Goal: Task Accomplishment & Management: Use online tool/utility

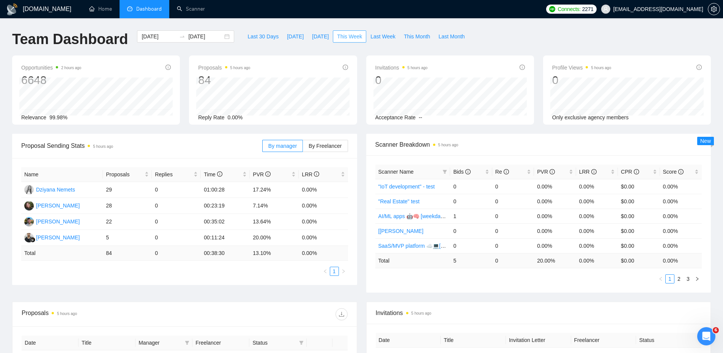
click at [341, 37] on span "This Week" at bounding box center [349, 36] width 25 height 8
click at [312, 37] on span "[DATE]" at bounding box center [320, 36] width 17 height 8
type input "2025-09-11"
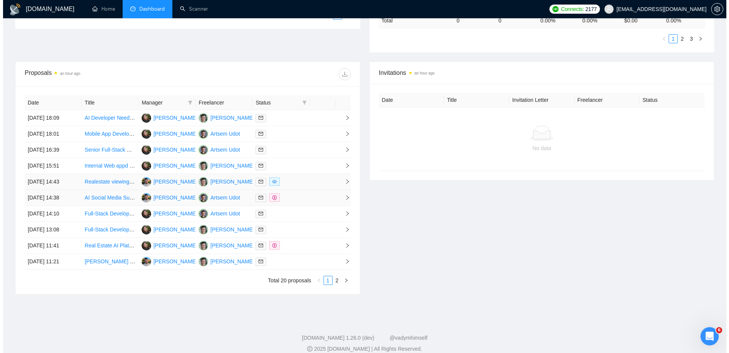
scroll to position [249, 0]
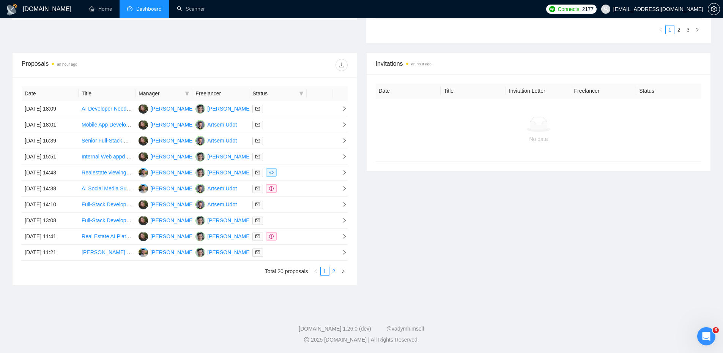
click at [333, 272] on link "2" at bounding box center [334, 271] width 8 height 8
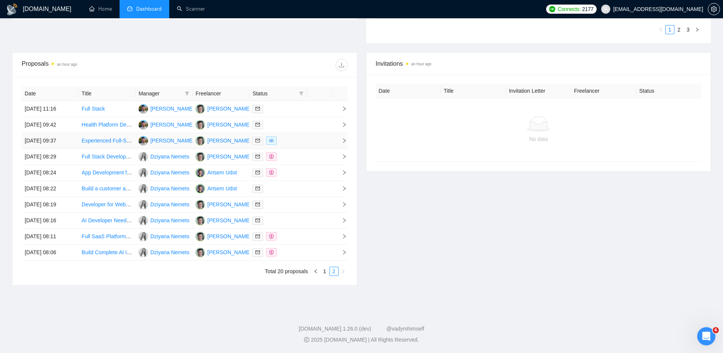
click at [300, 140] on div at bounding box center [277, 140] width 51 height 9
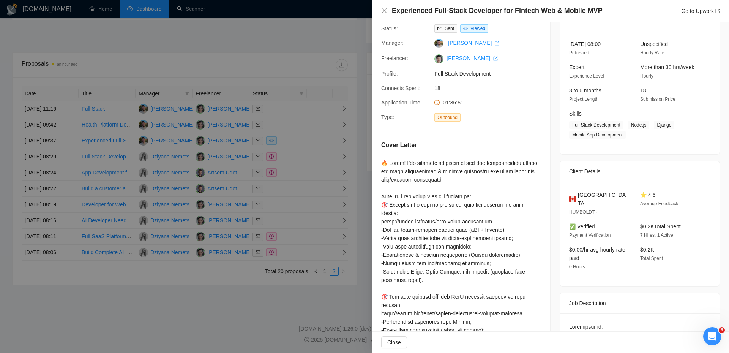
scroll to position [0, 0]
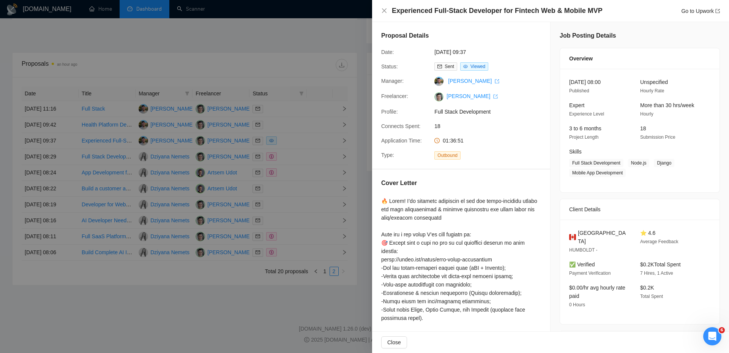
click at [340, 165] on div at bounding box center [364, 176] width 729 height 353
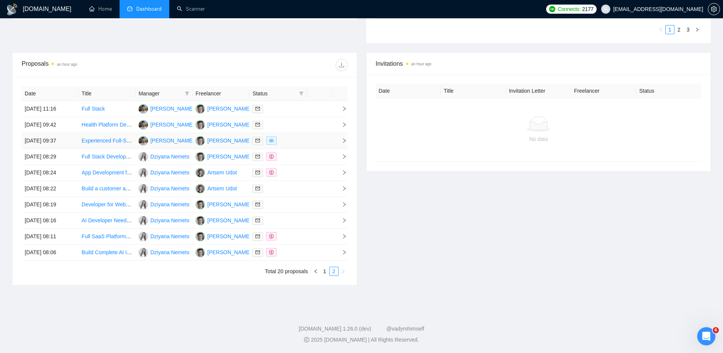
click at [293, 139] on div at bounding box center [277, 140] width 51 height 9
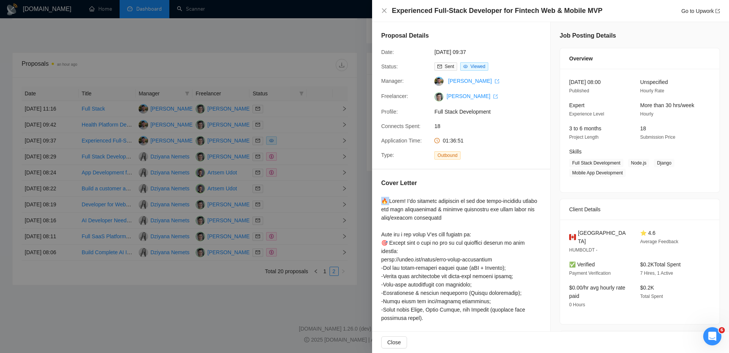
drag, startPoint x: 389, startPoint y: 197, endPoint x: 379, endPoint y: 196, distance: 10.3
click at [379, 196] on div "Cover Letter" at bounding box center [461, 297] width 178 height 257
click at [234, 63] on div at bounding box center [364, 176] width 729 height 353
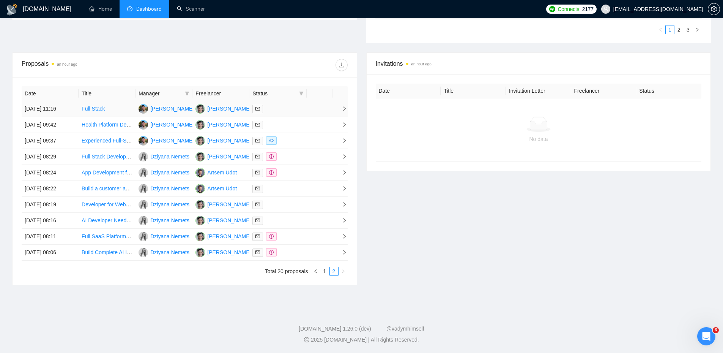
click at [281, 107] on div at bounding box center [277, 108] width 51 height 9
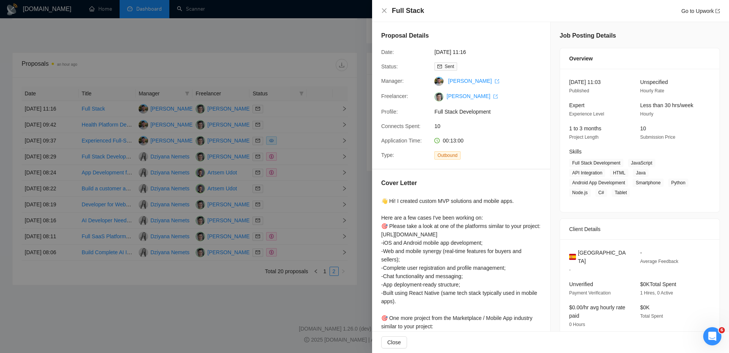
click at [283, 116] on div at bounding box center [364, 176] width 729 height 353
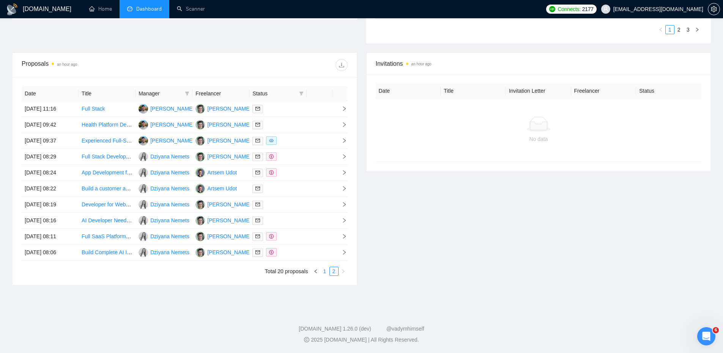
click at [323, 270] on link "1" at bounding box center [325, 271] width 8 height 8
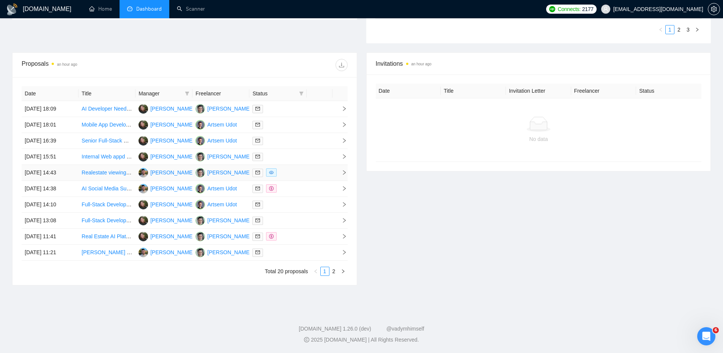
click at [288, 170] on div at bounding box center [277, 172] width 51 height 9
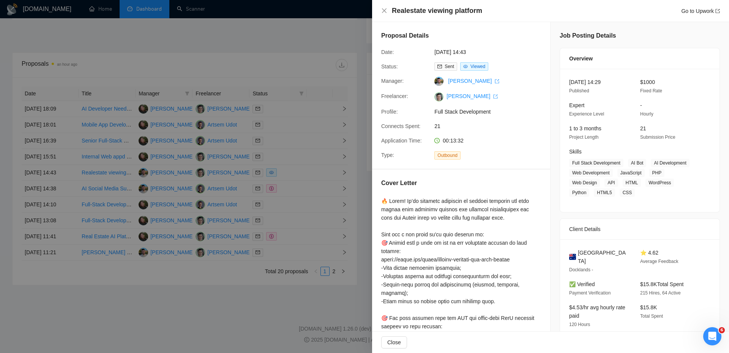
click at [339, 197] on div at bounding box center [364, 176] width 729 height 353
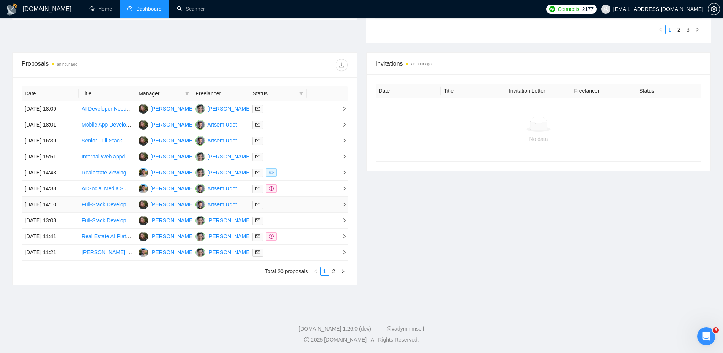
click at [299, 202] on div at bounding box center [277, 204] width 51 height 9
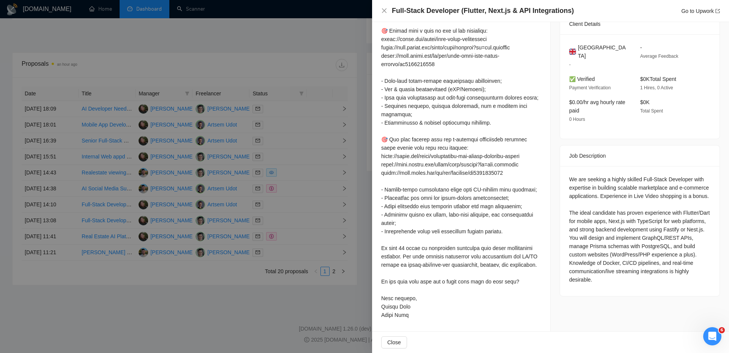
scroll to position [203, 0]
click at [288, 221] on div at bounding box center [364, 176] width 729 height 353
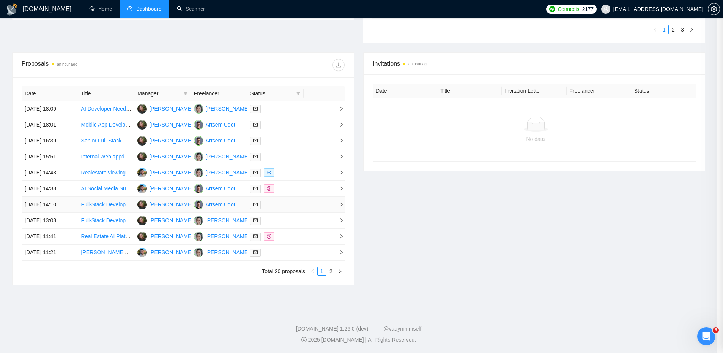
click at [298, 205] on div at bounding box center [275, 204] width 50 height 9
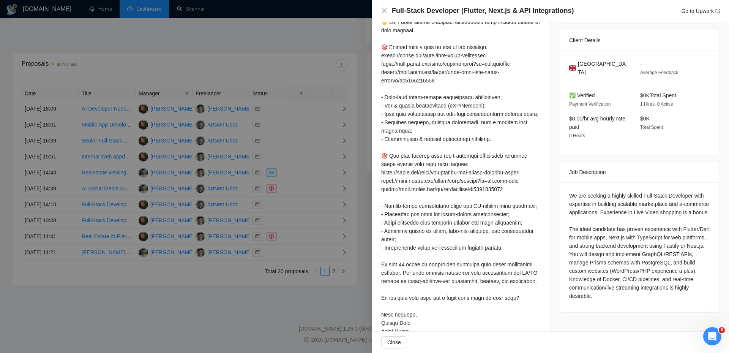
scroll to position [165, 0]
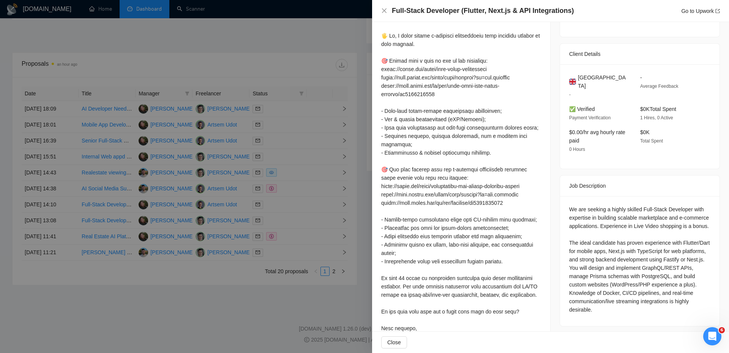
click at [315, 212] on div at bounding box center [364, 176] width 729 height 353
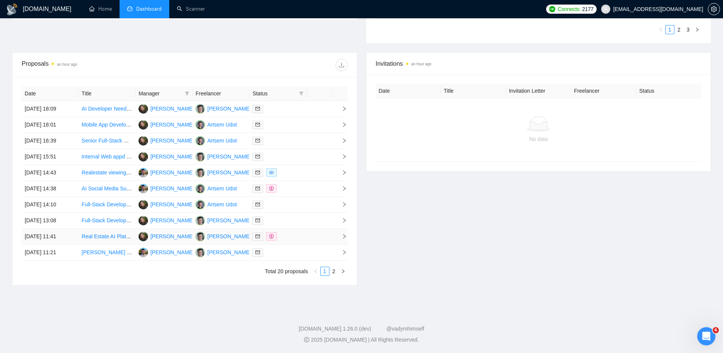
click at [300, 236] on div at bounding box center [277, 236] width 51 height 9
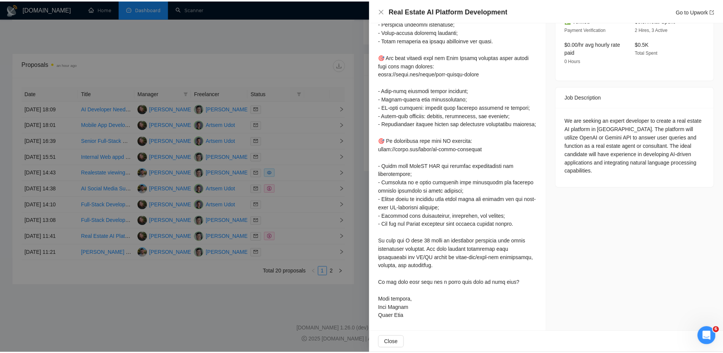
scroll to position [245, 0]
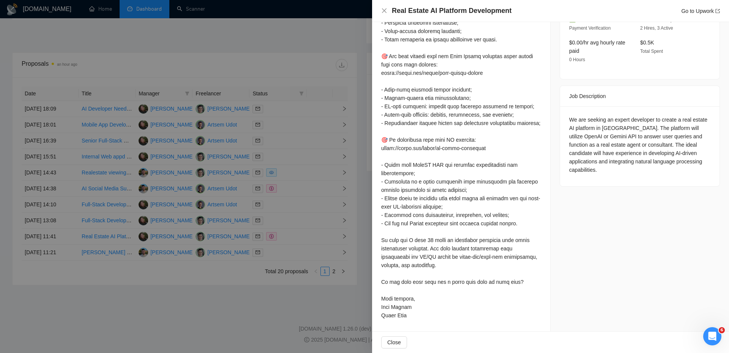
click at [323, 218] on div at bounding box center [364, 176] width 729 height 353
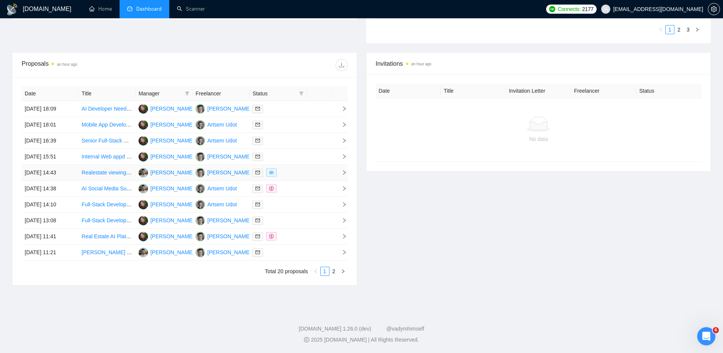
click at [284, 165] on td at bounding box center [277, 173] width 57 height 16
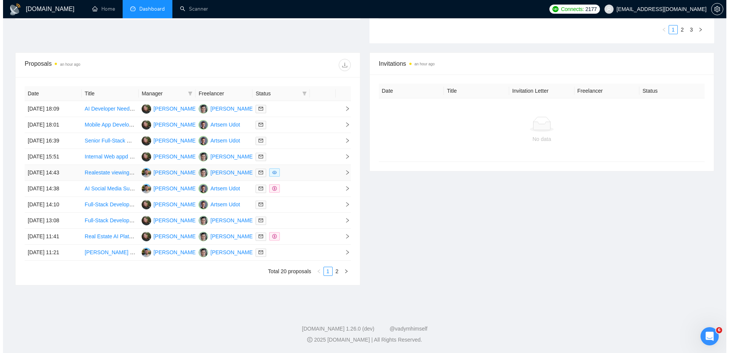
scroll to position [168, 0]
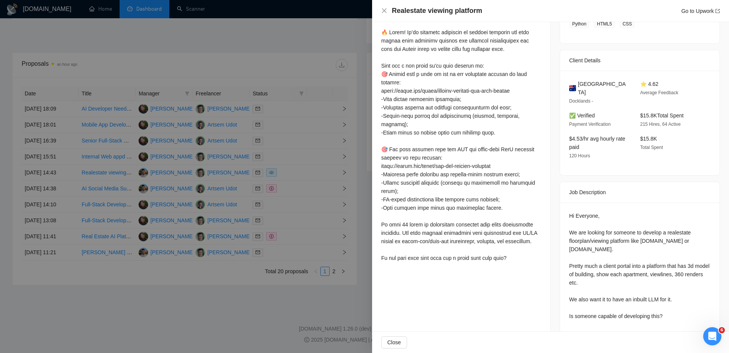
click at [286, 162] on div at bounding box center [364, 176] width 729 height 353
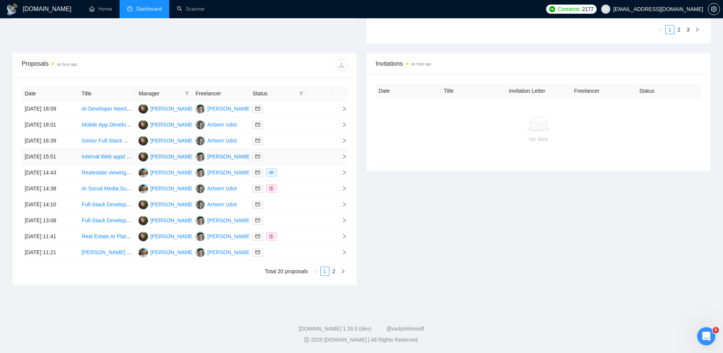
click at [292, 158] on div at bounding box center [277, 156] width 51 height 9
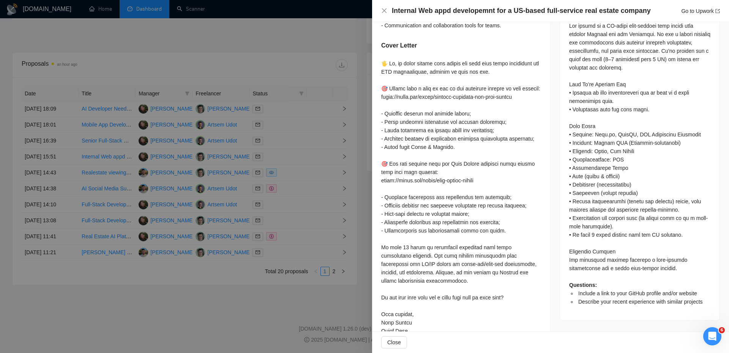
scroll to position [371, 0]
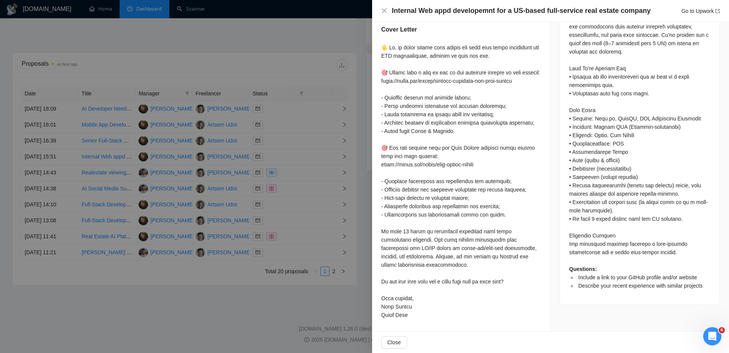
click at [255, 113] on div at bounding box center [364, 176] width 729 height 353
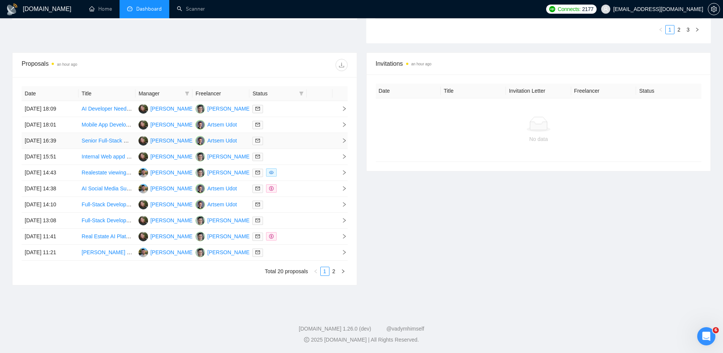
click at [286, 142] on div at bounding box center [277, 140] width 51 height 9
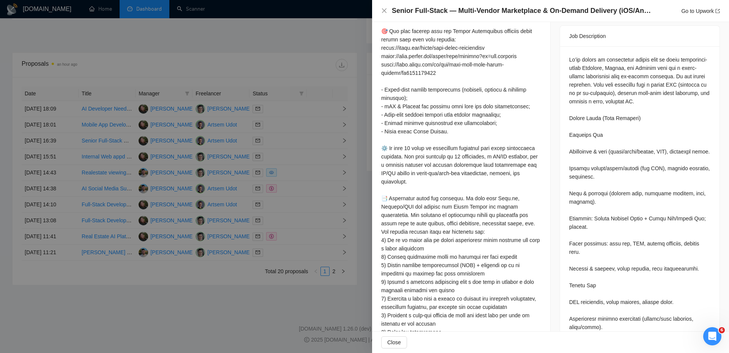
scroll to position [143, 0]
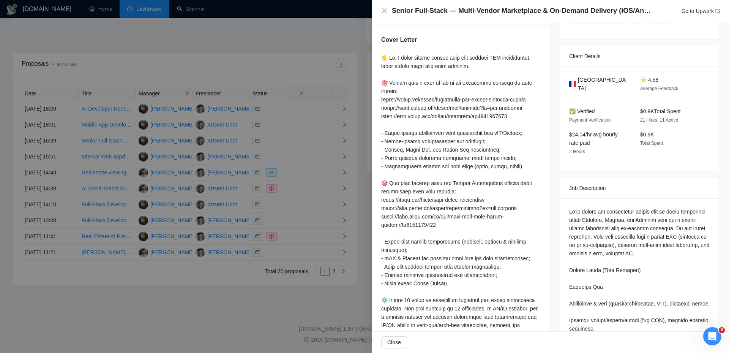
click at [304, 149] on div at bounding box center [364, 176] width 729 height 353
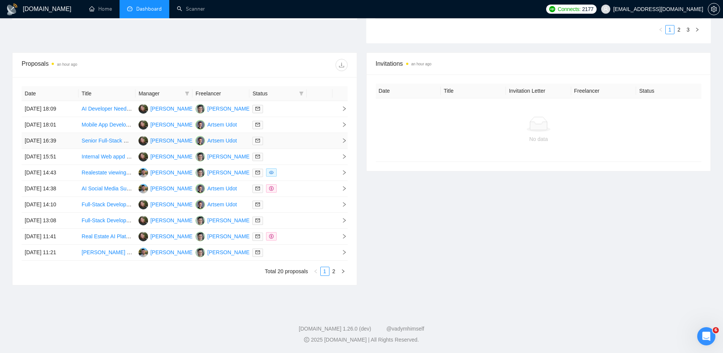
click at [287, 142] on div at bounding box center [277, 140] width 51 height 9
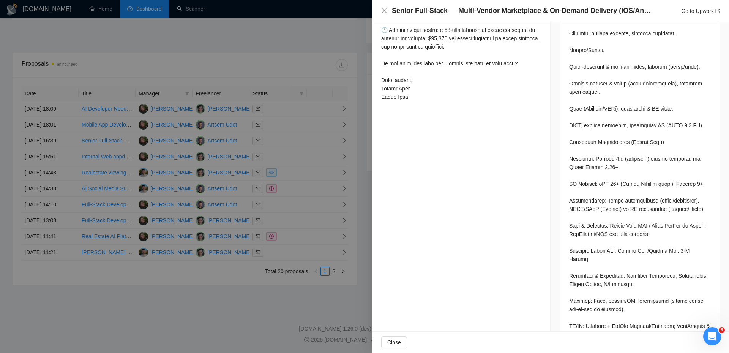
scroll to position [826, 0]
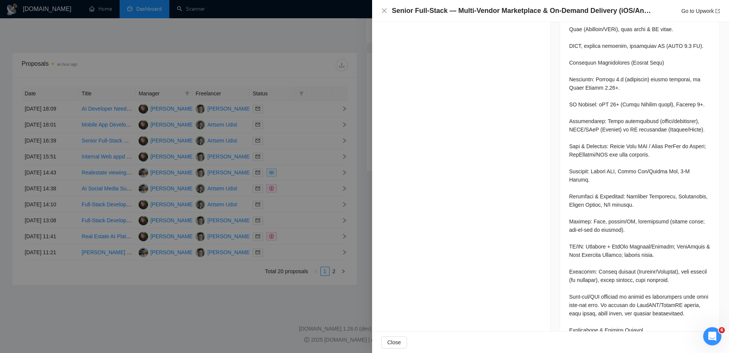
click at [279, 135] on div at bounding box center [364, 176] width 729 height 353
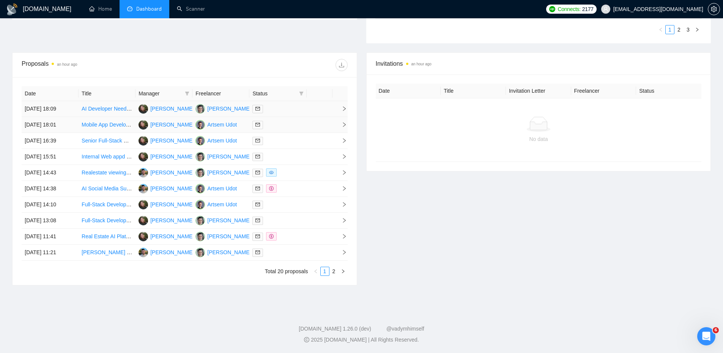
click at [248, 107] on td "[PERSON_NAME]" at bounding box center [220, 109] width 57 height 16
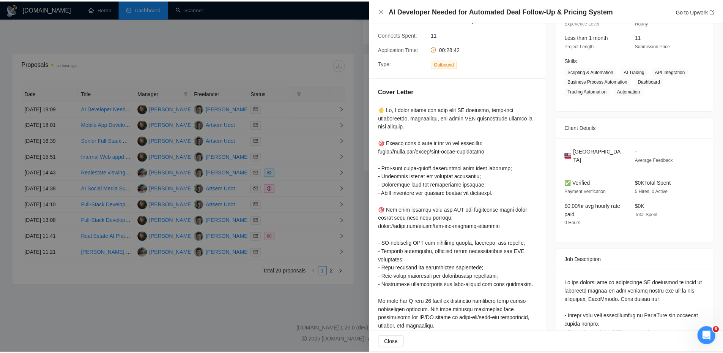
scroll to position [0, 0]
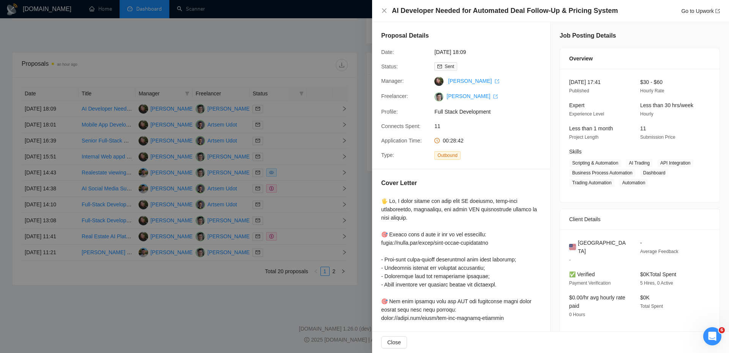
click at [331, 105] on div at bounding box center [364, 176] width 729 height 353
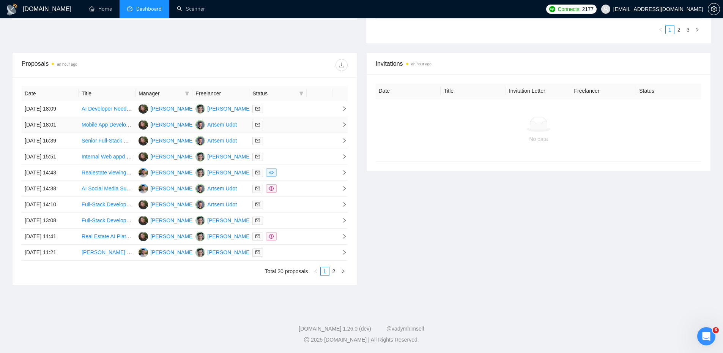
click at [286, 121] on div at bounding box center [277, 124] width 51 height 9
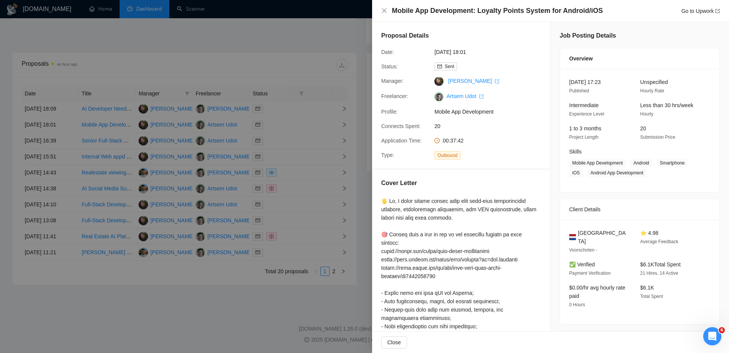
click at [288, 132] on div at bounding box center [364, 176] width 729 height 353
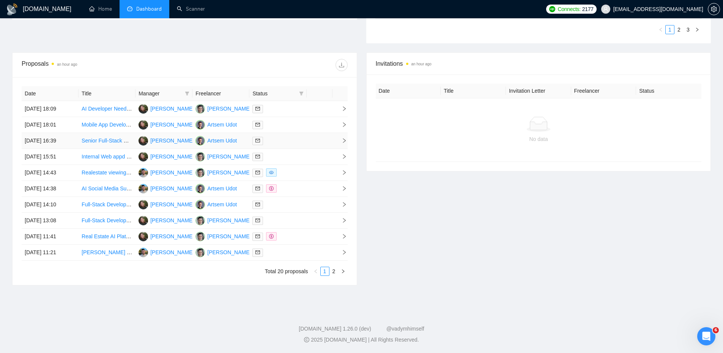
click at [285, 146] on td at bounding box center [277, 141] width 57 height 16
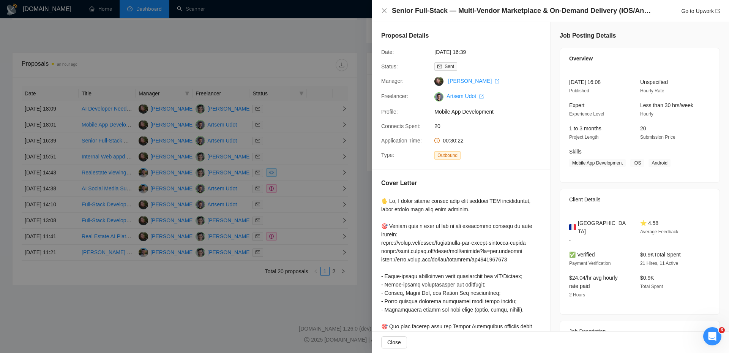
click at [295, 151] on div at bounding box center [364, 176] width 729 height 353
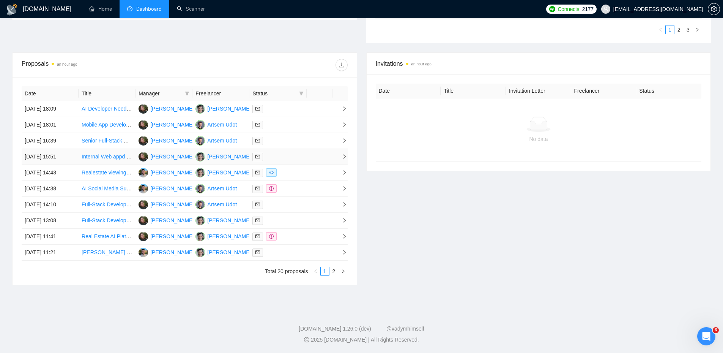
click at [283, 156] on div at bounding box center [277, 156] width 51 height 9
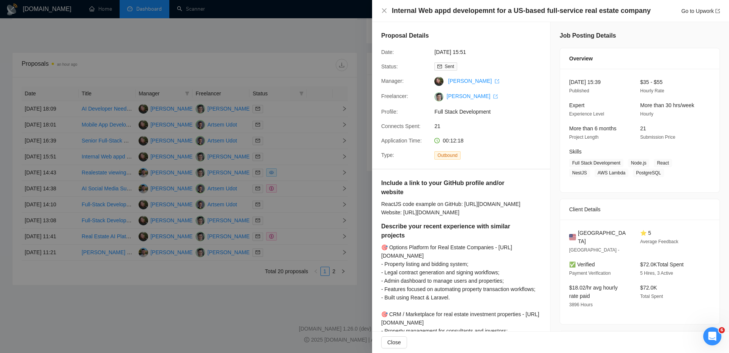
click at [299, 162] on div at bounding box center [364, 176] width 729 height 353
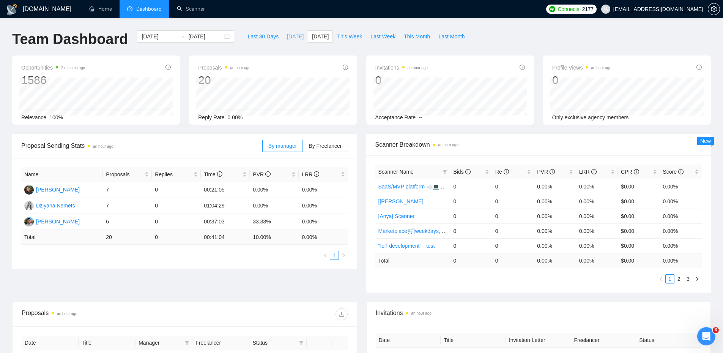
click at [291, 33] on span "[DATE]" at bounding box center [295, 36] width 17 height 8
type input "2025-09-12"
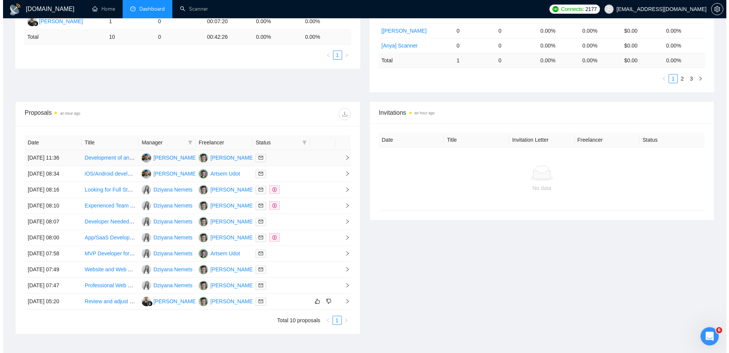
scroll to position [249, 0]
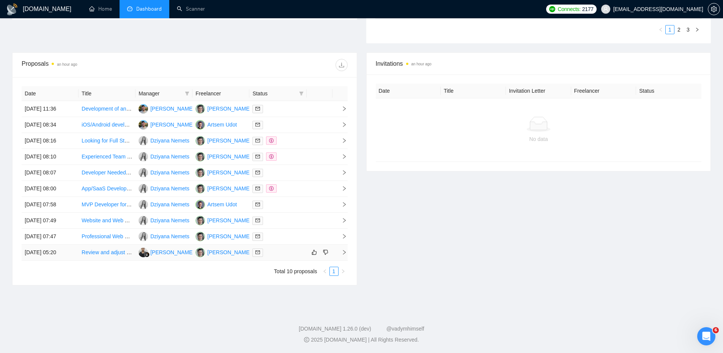
click at [284, 253] on div at bounding box center [277, 252] width 51 height 9
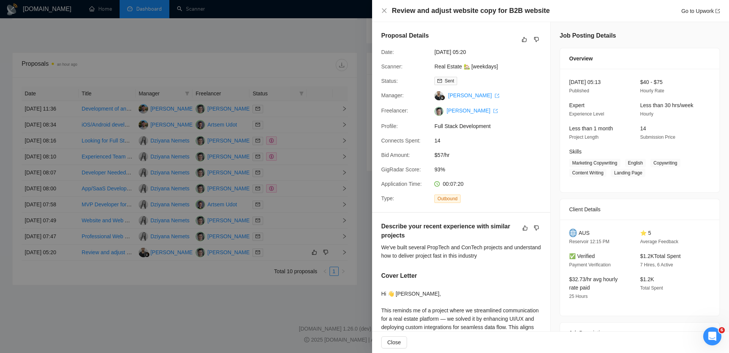
click at [287, 237] on div at bounding box center [364, 176] width 729 height 353
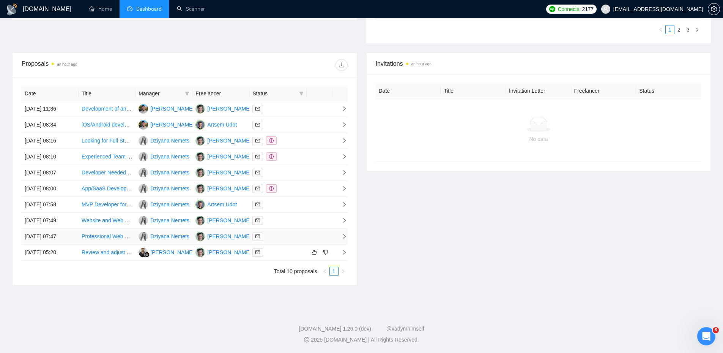
click at [287, 237] on div at bounding box center [277, 236] width 51 height 9
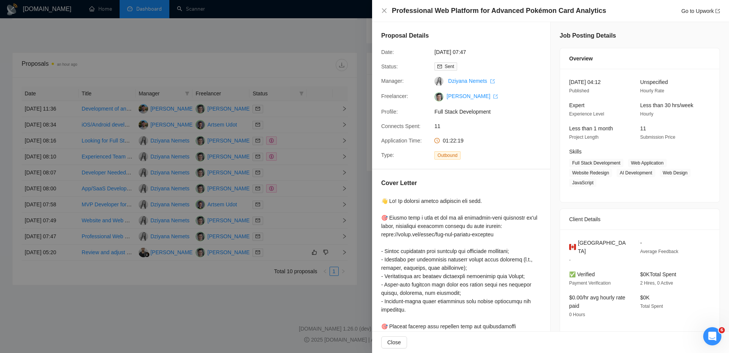
click at [294, 213] on div at bounding box center [364, 176] width 729 height 353
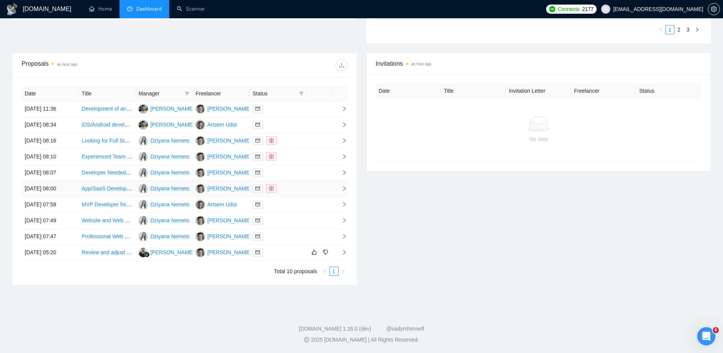
click at [297, 194] on td at bounding box center [277, 189] width 57 height 16
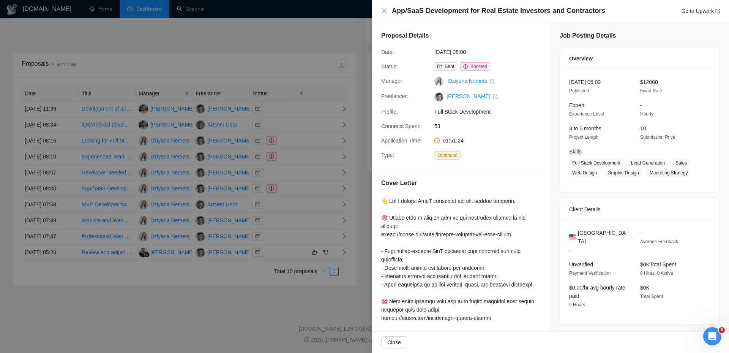
click at [297, 194] on div at bounding box center [364, 176] width 729 height 353
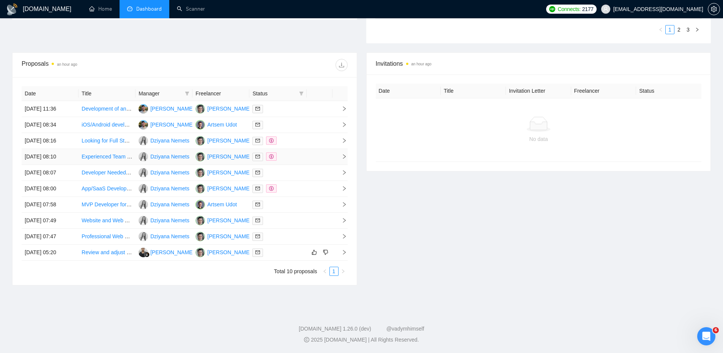
click at [294, 154] on div at bounding box center [277, 156] width 51 height 9
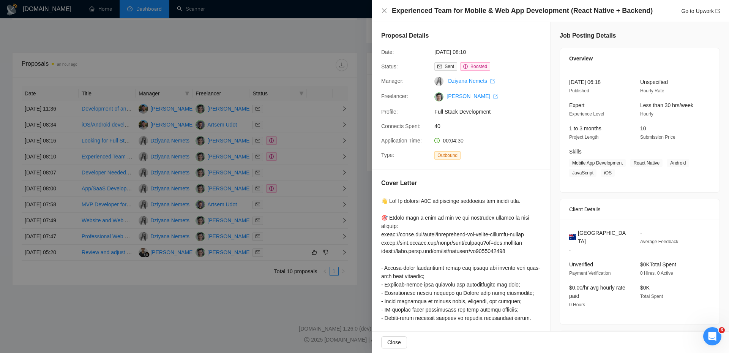
click at [300, 146] on div at bounding box center [364, 176] width 729 height 353
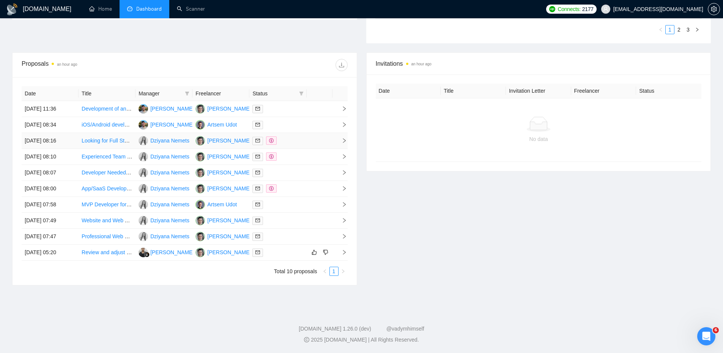
click at [299, 143] on div at bounding box center [277, 140] width 51 height 9
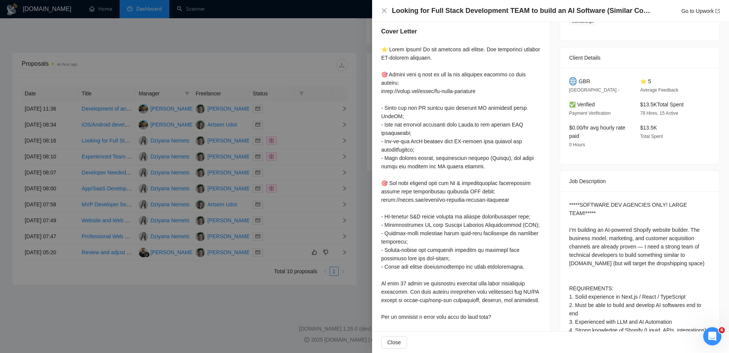
scroll to position [190, 0]
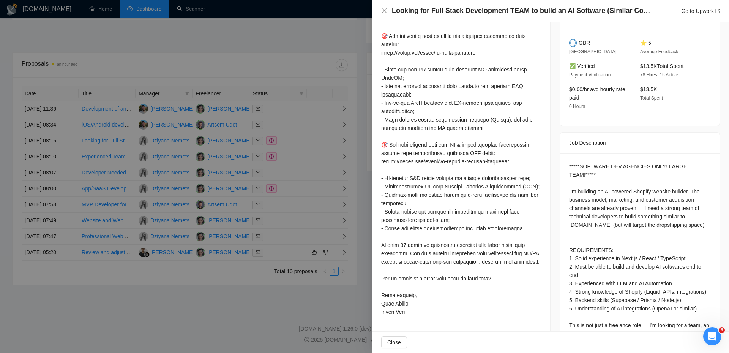
click at [289, 108] on div at bounding box center [364, 176] width 729 height 353
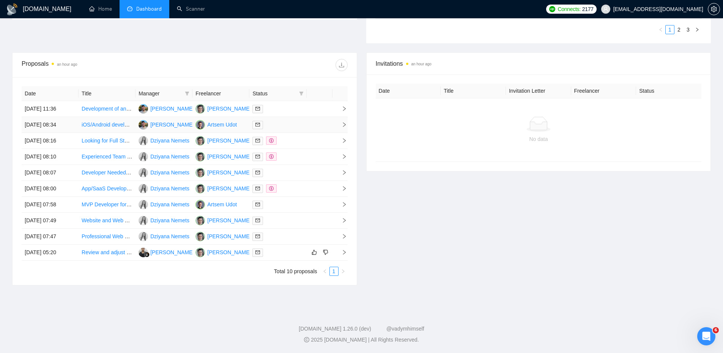
click at [293, 127] on div at bounding box center [277, 124] width 51 height 9
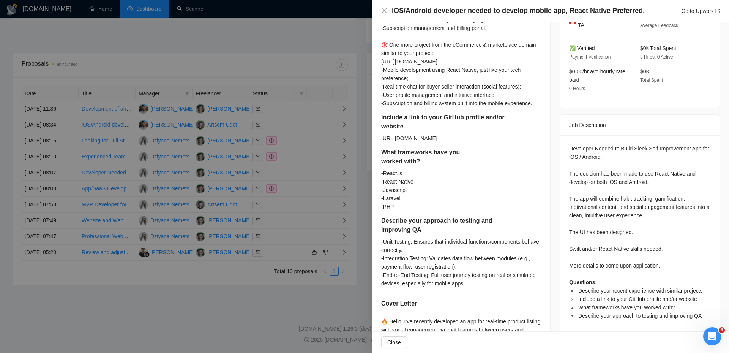
scroll to position [274, 0]
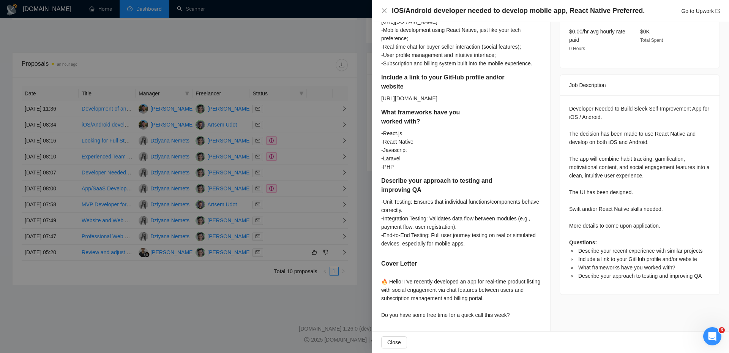
click at [297, 116] on div at bounding box center [364, 176] width 729 height 353
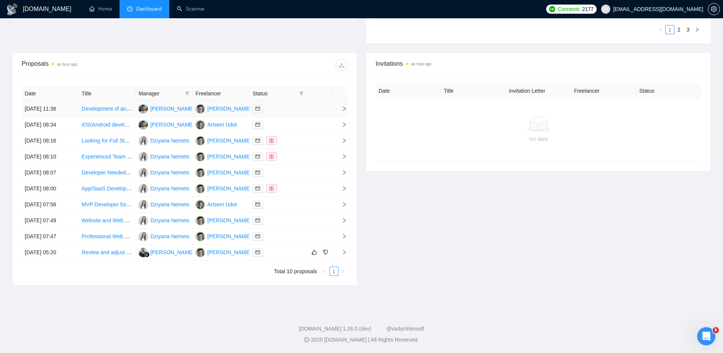
click at [280, 113] on td at bounding box center [277, 109] width 57 height 16
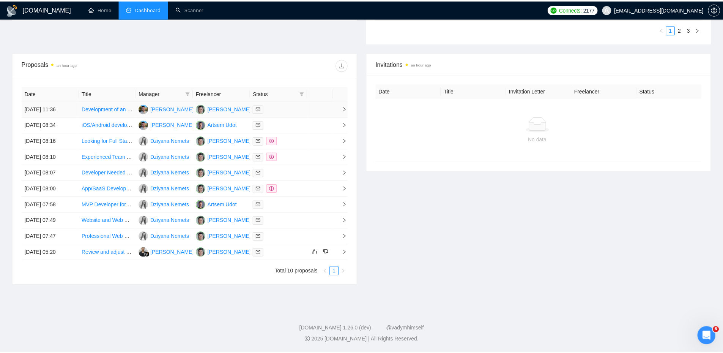
scroll to position [115, 0]
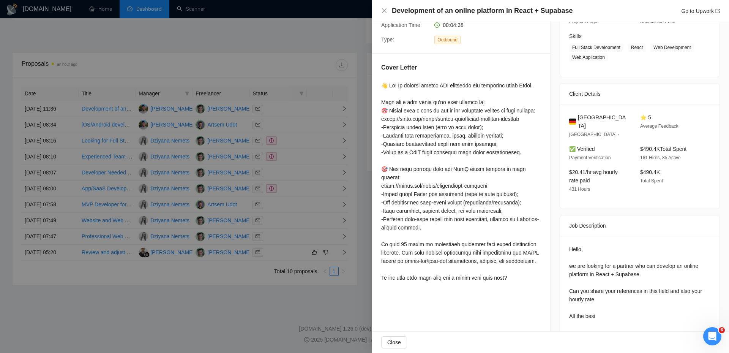
click at [325, 133] on div at bounding box center [364, 176] width 729 height 353
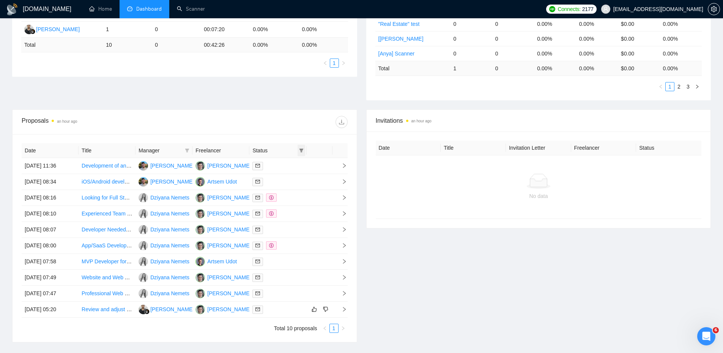
scroll to position [0, 0]
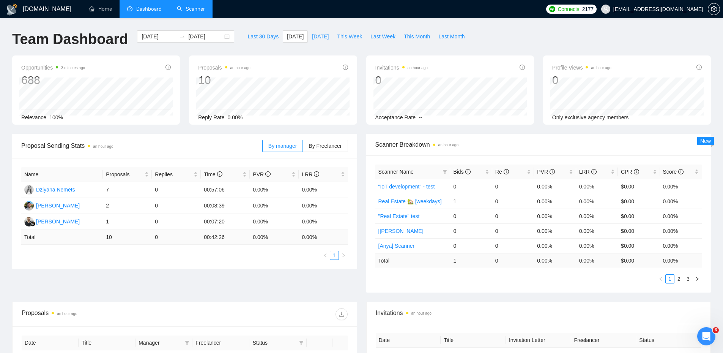
click at [192, 7] on link "Scanner" at bounding box center [191, 9] width 28 height 6
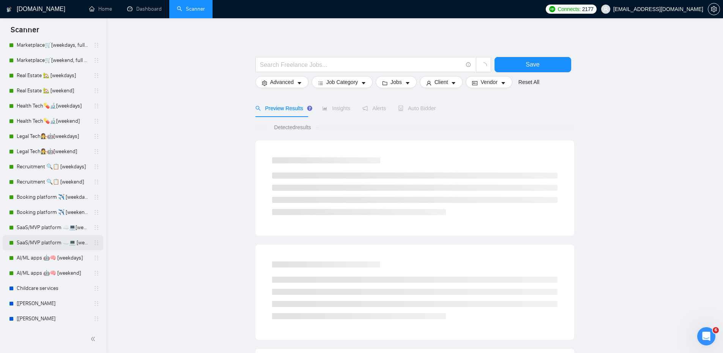
scroll to position [87, 0]
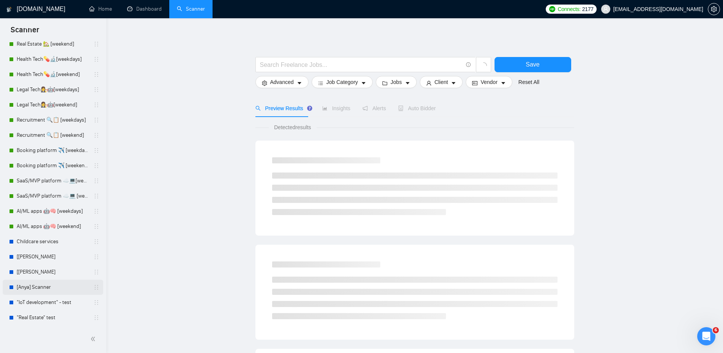
click at [35, 282] on link "[Anya] Scanner" at bounding box center [53, 286] width 72 height 15
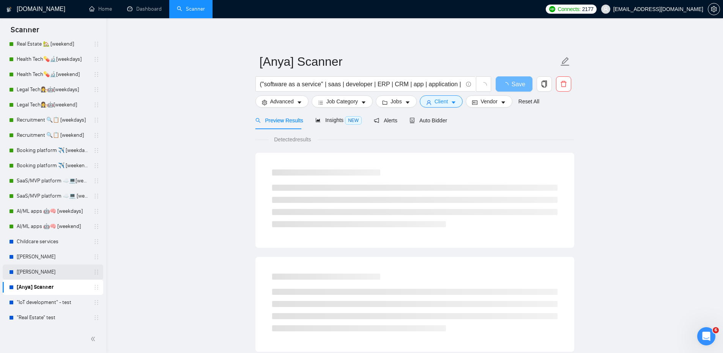
click at [36, 274] on link "[Angelina] Scanner" at bounding box center [53, 271] width 72 height 15
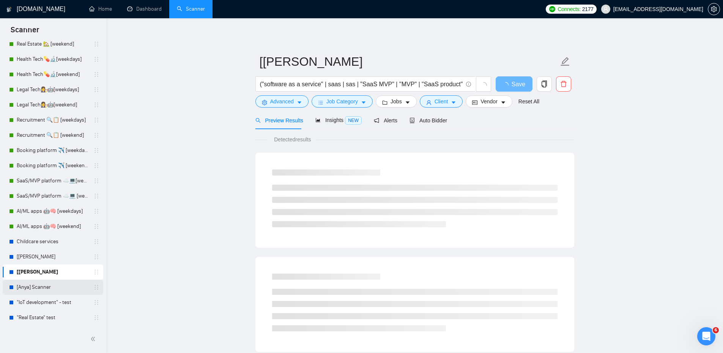
click at [36, 284] on link "[Anya] Scanner" at bounding box center [53, 286] width 72 height 15
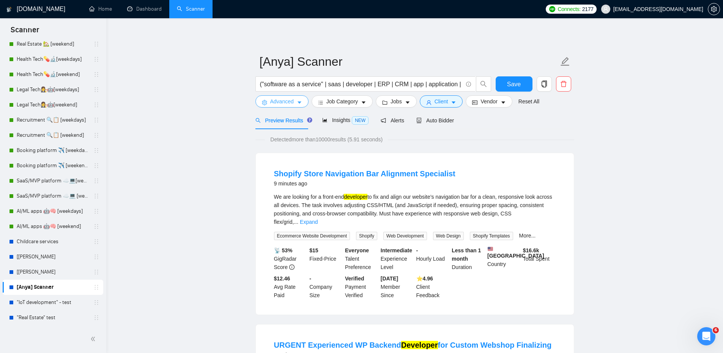
click at [289, 103] on span "Advanced" at bounding box center [282, 101] width 24 height 8
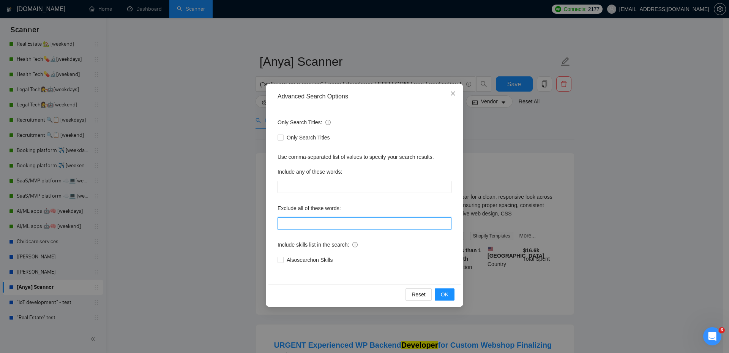
click at [362, 222] on input "text" at bounding box center [364, 223] width 174 height 12
click at [446, 289] on button "OK" at bounding box center [444, 294] width 20 height 12
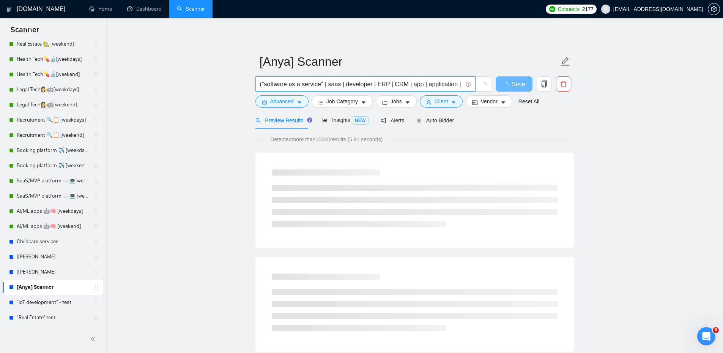
drag, startPoint x: 380, startPoint y: 83, endPoint x: 395, endPoint y: 88, distance: 15.9
click at [395, 88] on input "("software as a service" | saas | developer | ERP | CRM | app | application | d…" at bounding box center [361, 83] width 203 height 9
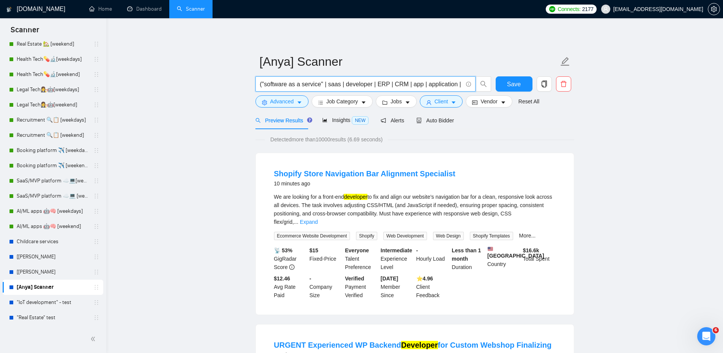
click at [289, 106] on button "Advanced" at bounding box center [281, 101] width 53 height 12
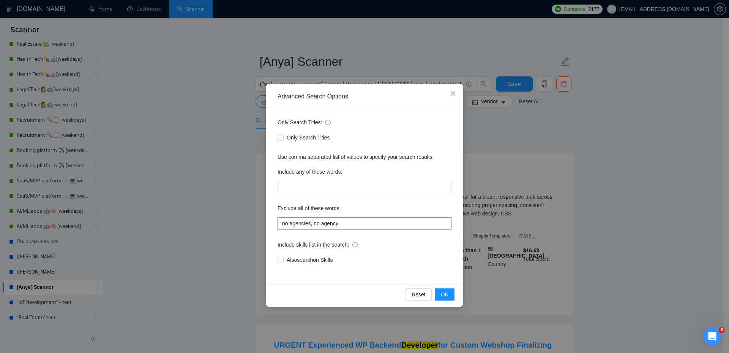
click at [346, 219] on input "no agencies, no agency" at bounding box center [364, 223] width 174 height 12
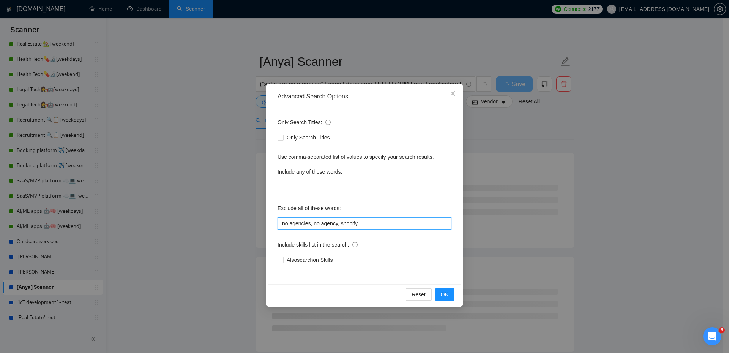
click at [345, 221] on input "no agencies, no agency, shopify" at bounding box center [364, 223] width 174 height 12
type input "no agencies, no agency"
click at [443, 288] on div "Reset OK" at bounding box center [364, 294] width 192 height 20
click at [445, 291] on span "OK" at bounding box center [445, 294] width 8 height 8
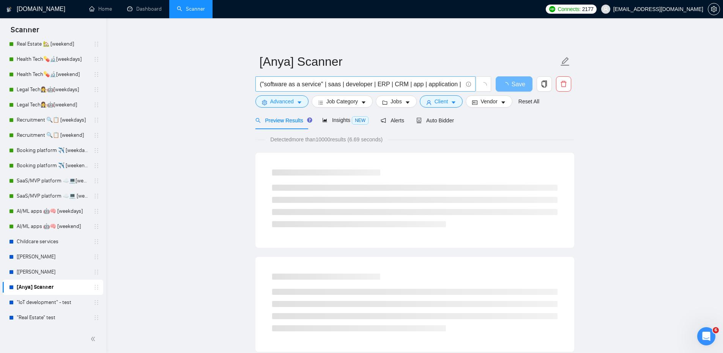
click at [468, 83] on icon "info-circle" at bounding box center [468, 84] width 5 height 5
click at [279, 97] on button "Advanced" at bounding box center [281, 101] width 53 height 12
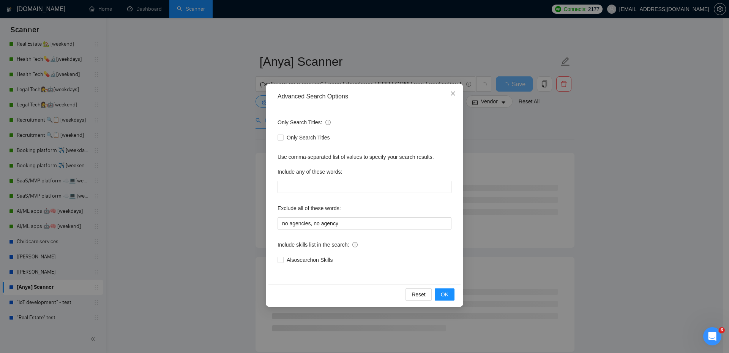
click at [332, 103] on div "Advanced Search Options" at bounding box center [364, 96] width 192 height 21
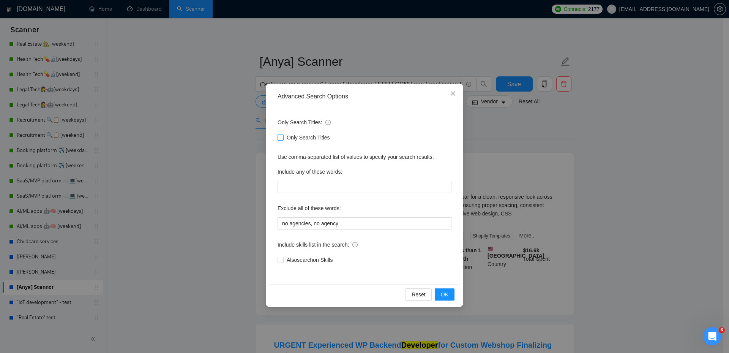
click at [321, 133] on span "Only Search Titles" at bounding box center [307, 137] width 49 height 8
click at [283, 134] on input "Only Search Titles" at bounding box center [279, 136] width 5 height 5
checkbox input "true"
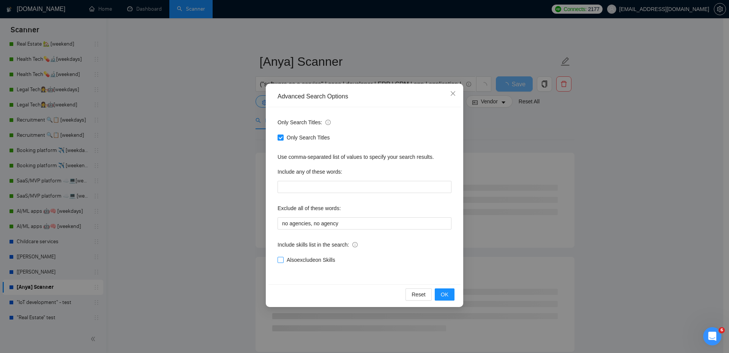
click at [327, 261] on span "Also exclude on Skills" at bounding box center [310, 259] width 55 height 8
click at [283, 261] on input "Also exclude on Skills" at bounding box center [279, 259] width 5 height 5
checkbox input "true"
click at [445, 296] on span "OK" at bounding box center [445, 294] width 8 height 8
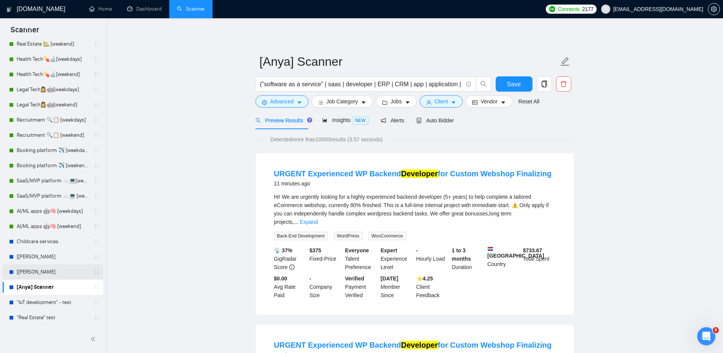
click at [43, 271] on link "[Angelina] Scanner" at bounding box center [53, 271] width 72 height 15
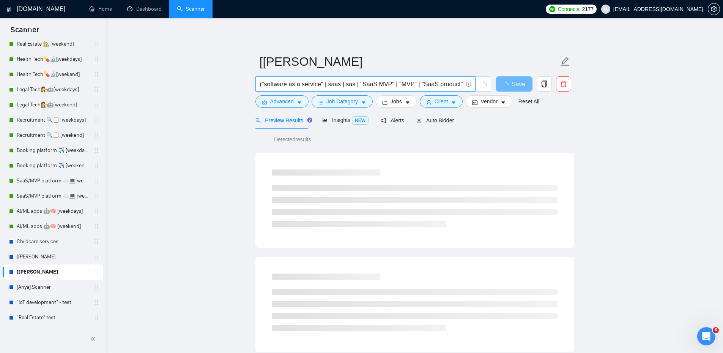
click at [355, 87] on input "("software as a service" | saas | sas | "SaaS MVP" | "MVP" | "SaaS product" | "…" at bounding box center [361, 83] width 203 height 9
click at [42, 288] on link "[Anya] Scanner" at bounding box center [53, 286] width 72 height 15
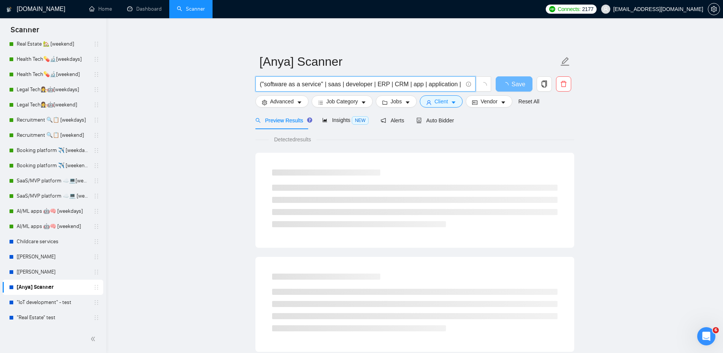
click at [361, 82] on input "("software as a service" | saas | developer | ERP | CRM | app | application | d…" at bounding box center [361, 83] width 203 height 9
paste input "sas | "SaaS MVP" | "MVP" | "SaaS product" | "app development" | "web app develo…"
drag, startPoint x: 365, startPoint y: 80, endPoint x: 208, endPoint y: 80, distance: 157.1
click at [208, 80] on main "[Anya] Scanner ("software as a service" | saas | sas | "SaaS MVP" | "MVP" | "Sa…" at bounding box center [414, 346] width 592 height 633
click at [350, 80] on input "("software as a service" | saas | sas | "SaaS MVP" | "MVP" | "SaaS product" | "…" at bounding box center [361, 83] width 203 height 9
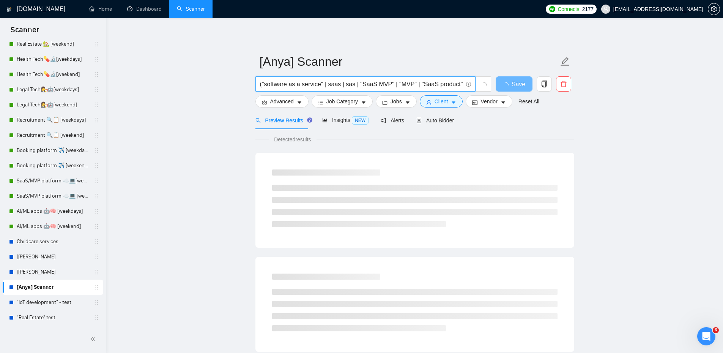
click at [353, 81] on input "("software as a service" | saas | sas | "SaaS MVP" | "MVP" | "SaaS product" | "…" at bounding box center [361, 83] width 203 height 9
type input "("software as a service" | saas | sas | CRM | ERP | "SaaS MVP" | "MVP" | "SaaS …"
click at [278, 104] on span "Advanced" at bounding box center [282, 101] width 24 height 8
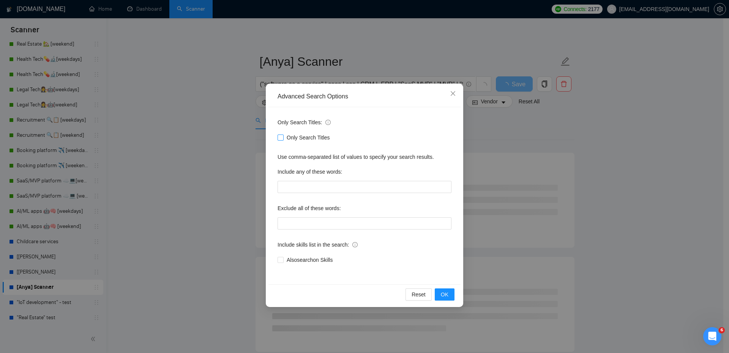
click at [297, 137] on span "Only Search Titles" at bounding box center [307, 137] width 49 height 8
click at [283, 137] on input "Only Search Titles" at bounding box center [279, 136] width 5 height 5
checkbox input "true"
click at [449, 294] on button "OK" at bounding box center [444, 294] width 20 height 12
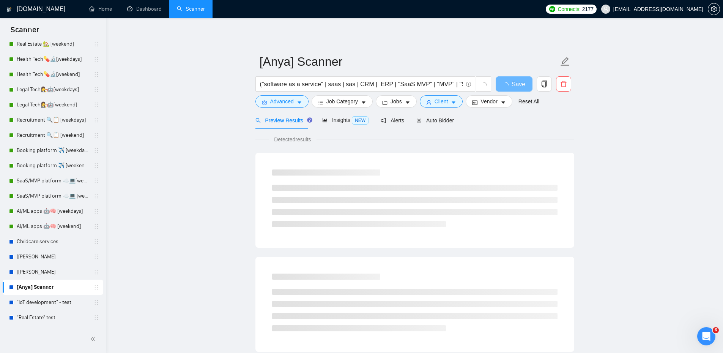
click at [187, 212] on main "[Anya] Scanner ("software as a service" | saas | sas | CRM | ERP | "SaaS MVP" |…" at bounding box center [414, 346] width 592 height 633
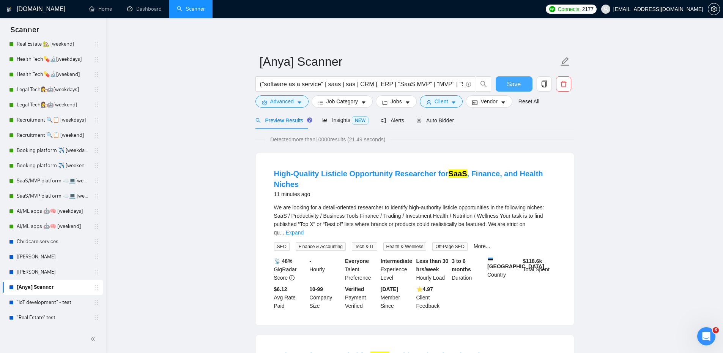
click at [518, 83] on span "Save" at bounding box center [514, 83] width 14 height 9
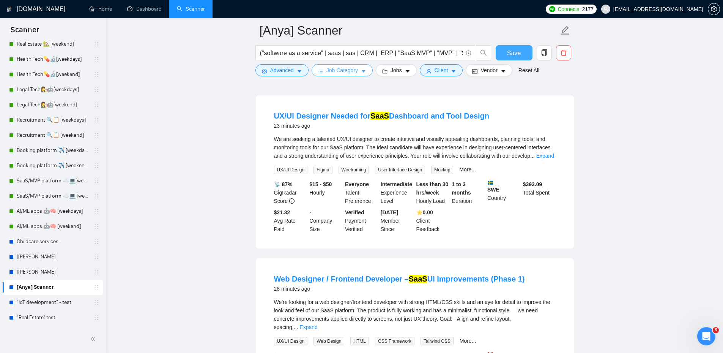
scroll to position [190, 0]
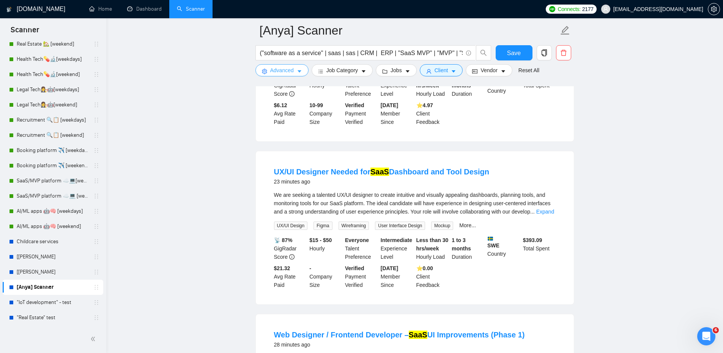
click at [284, 65] on button "Advanced" at bounding box center [281, 70] width 53 height 12
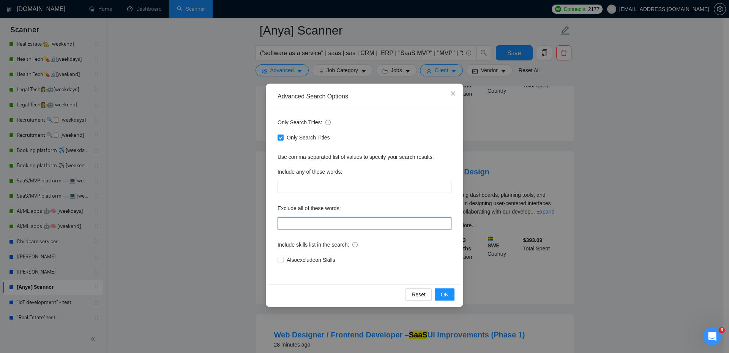
click at [335, 220] on input "text" at bounding box center [364, 223] width 174 height 12
type input "bubble"
click at [450, 89] on span "Close" at bounding box center [452, 93] width 20 height 20
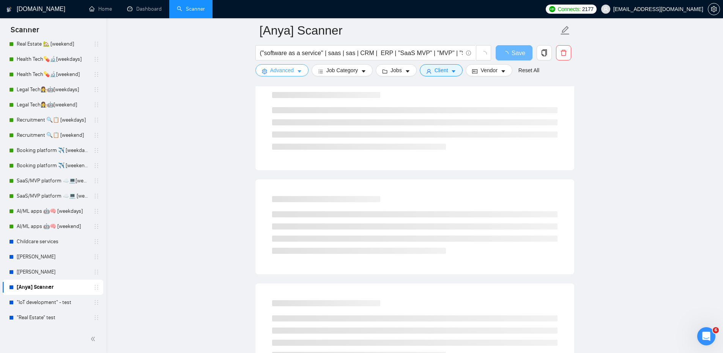
scroll to position [0, 0]
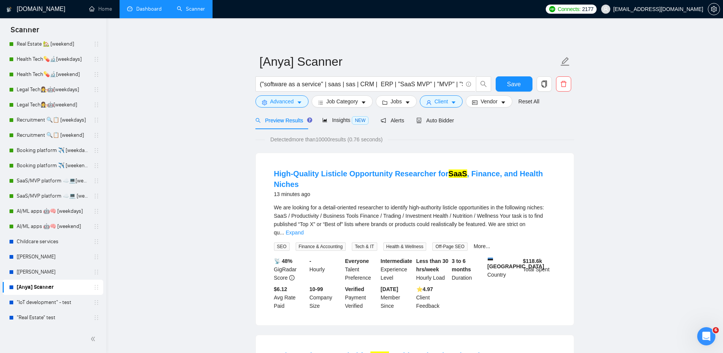
click at [136, 11] on link "Dashboard" at bounding box center [144, 9] width 35 height 6
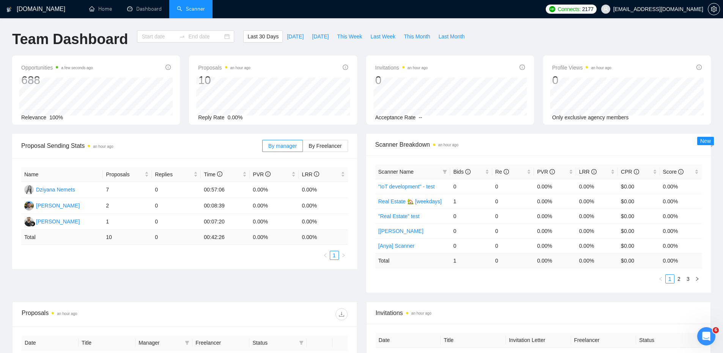
type input "2025-08-13"
type input "2025-09-12"
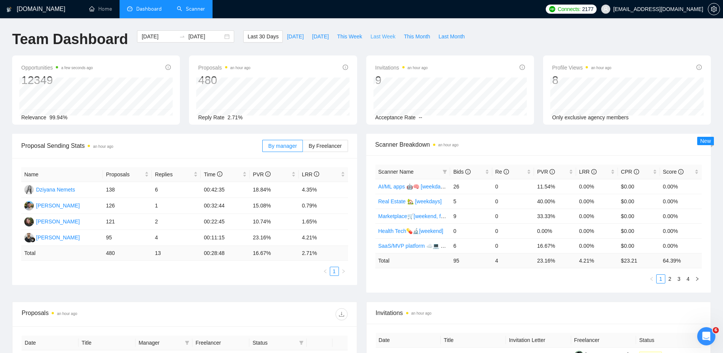
click at [372, 36] on span "Last Week" at bounding box center [382, 36] width 25 height 8
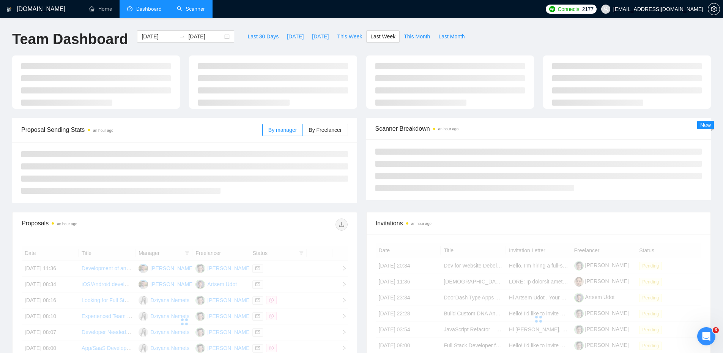
type input "2025-09-01"
type input "2025-09-07"
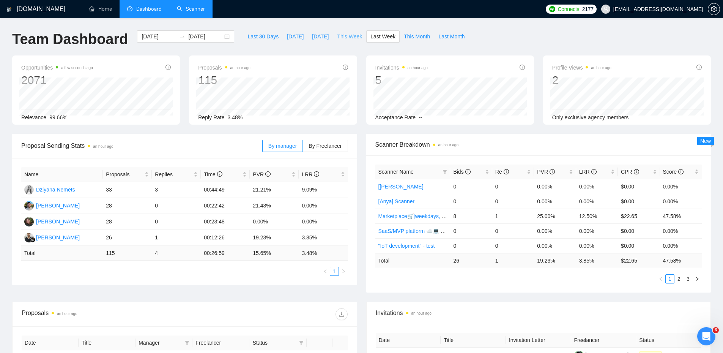
click at [355, 40] on span "This Week" at bounding box center [349, 36] width 25 height 8
type input "[DATE]"
